Goal: Use online tool/utility: Utilize a website feature to perform a specific function

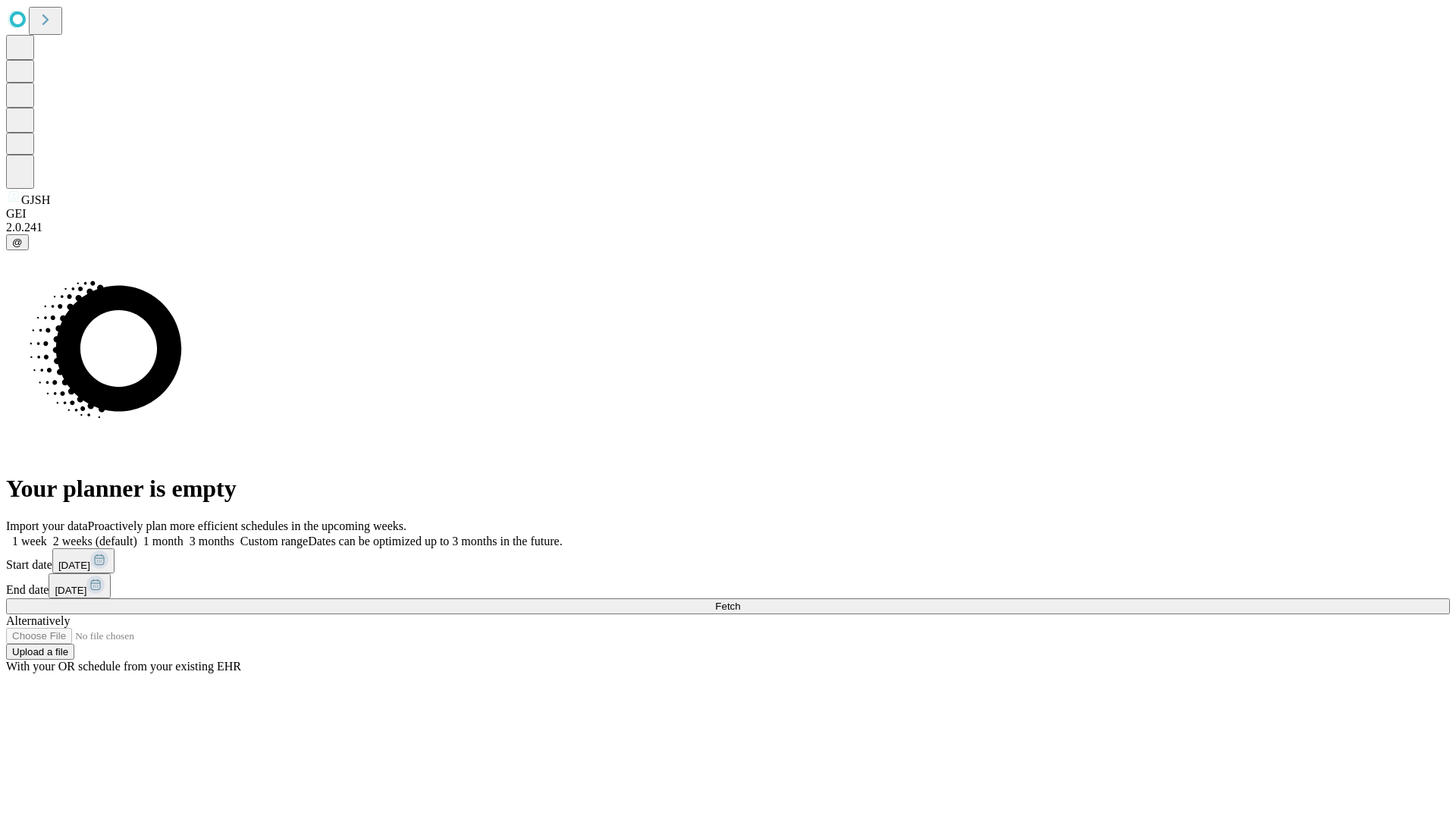
click at [740, 600] on span "Fetch" at bounding box center [727, 606] width 25 height 11
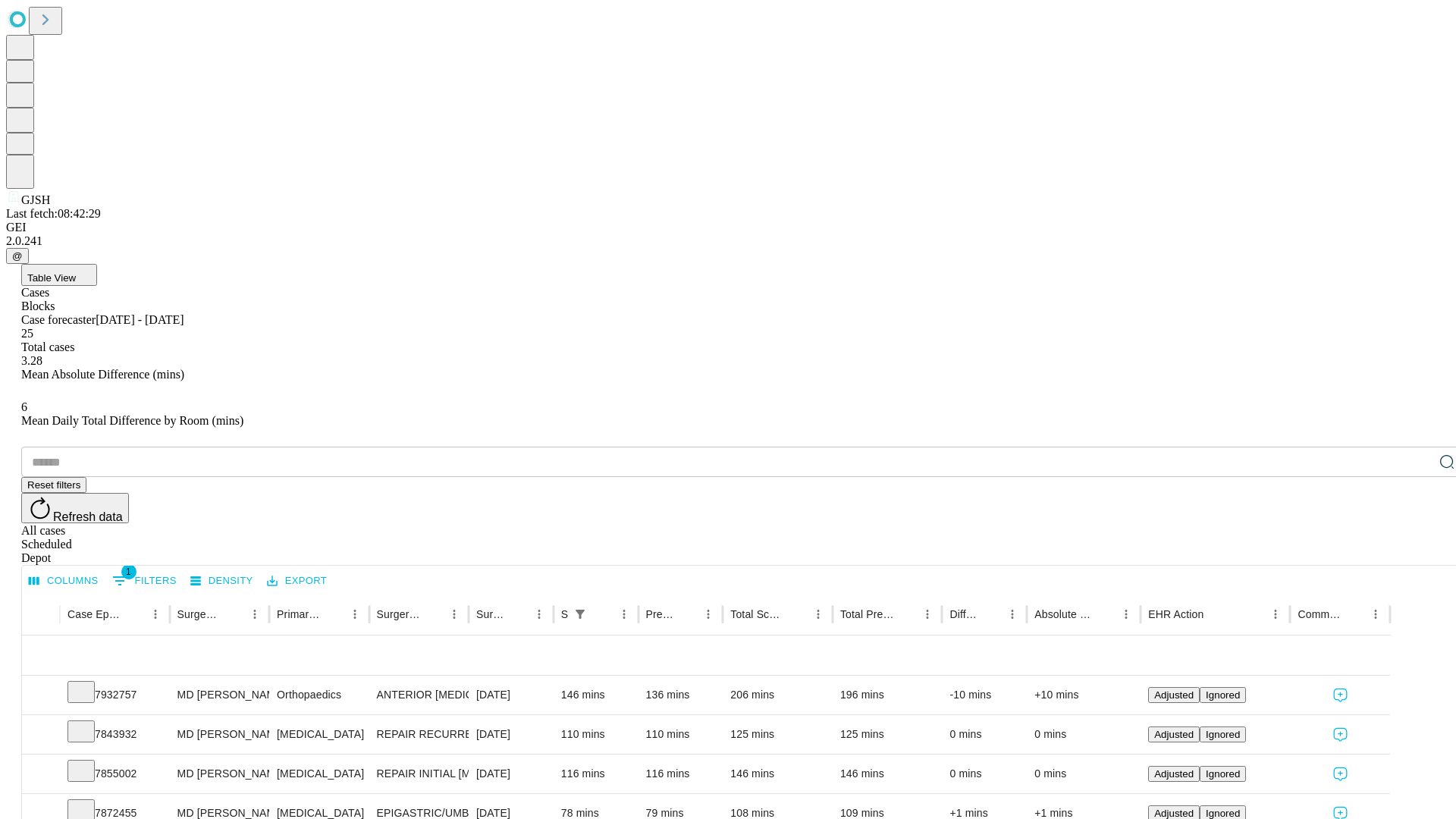
scroll to position [50, 0]
click at [89, 683] on icon at bounding box center [81, 691] width 16 height 16
